Goal: Find specific fact: Find contact information

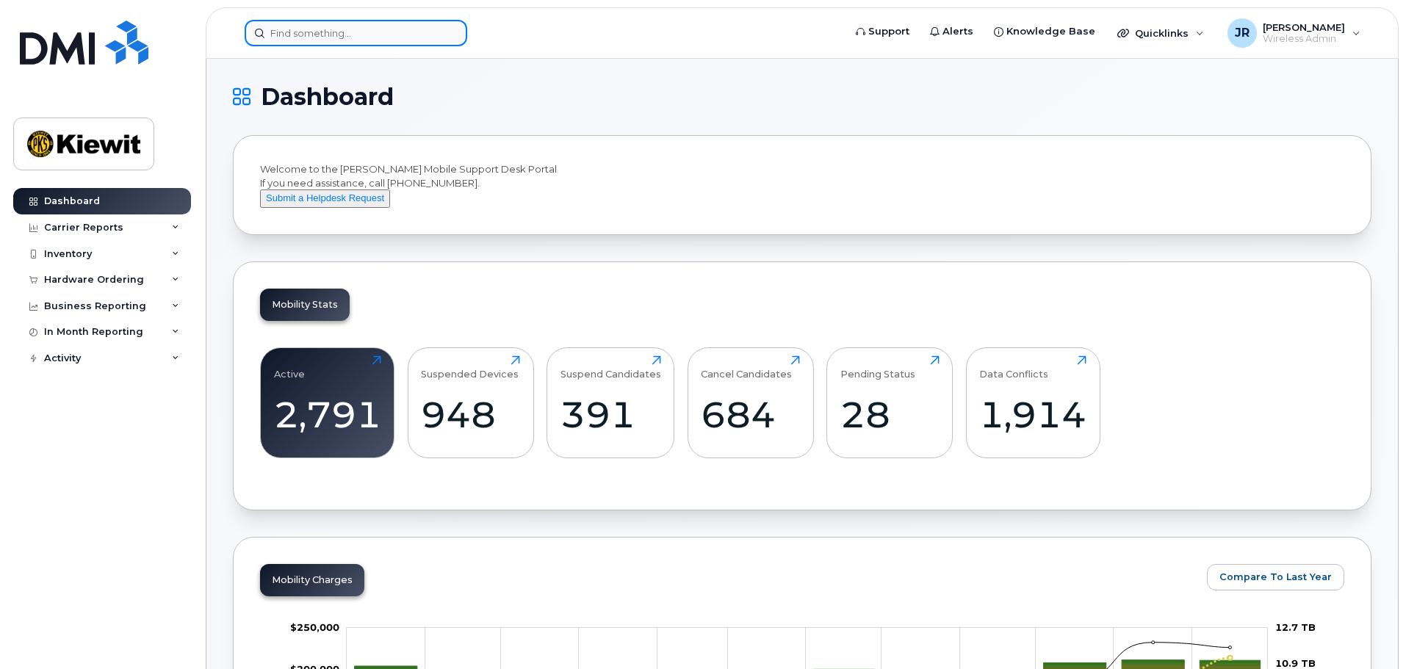
click at [367, 30] on input at bounding box center [356, 33] width 223 height 26
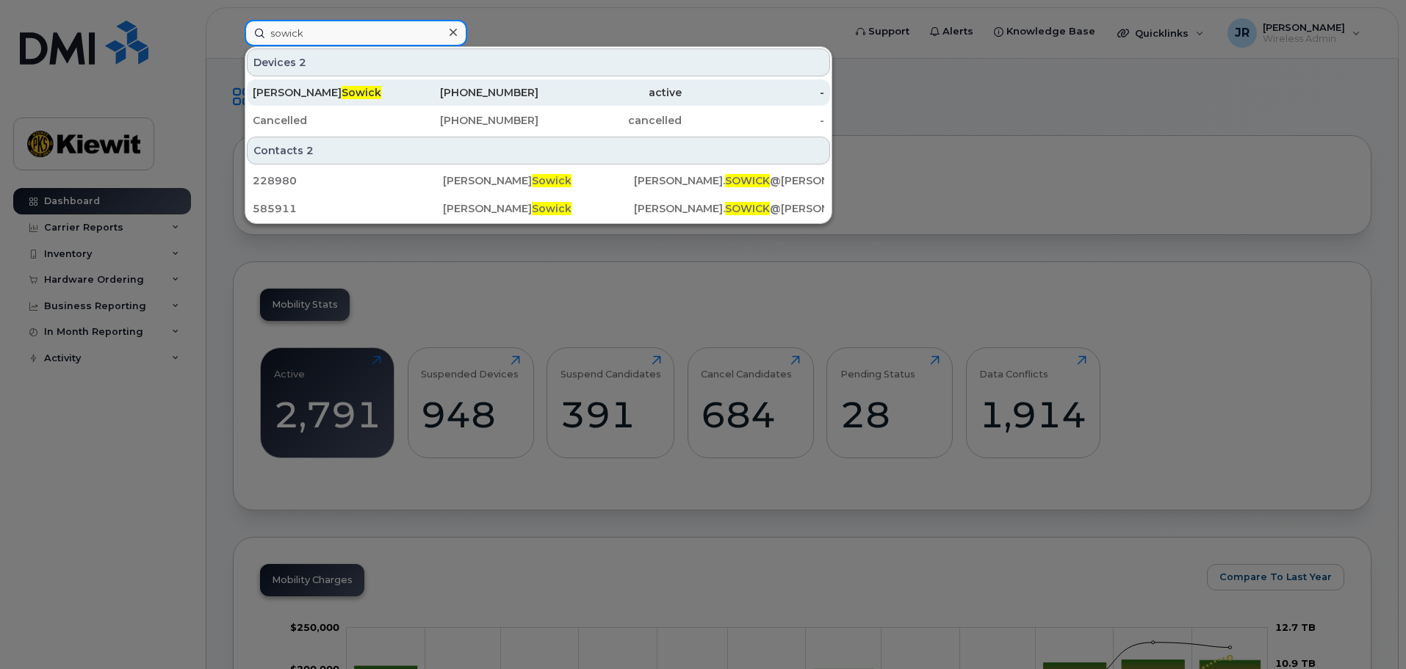
type input "sowick"
click at [372, 90] on div "[PERSON_NAME]" at bounding box center [324, 92] width 143 height 15
